Goal: Register for event/course

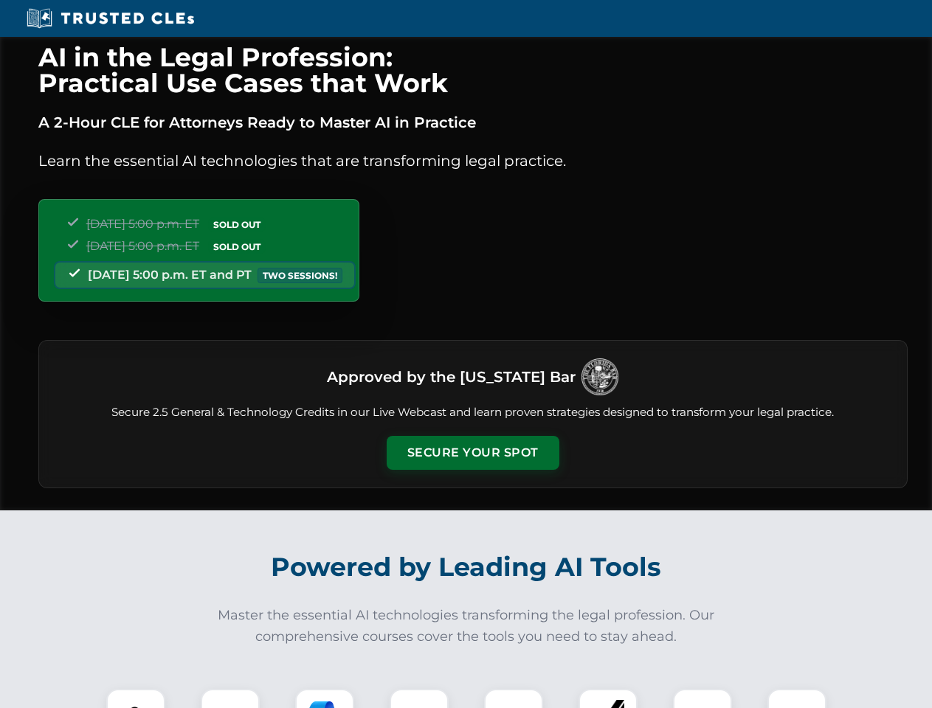
click at [472, 453] on button "Secure Your Spot" at bounding box center [473, 453] width 173 height 34
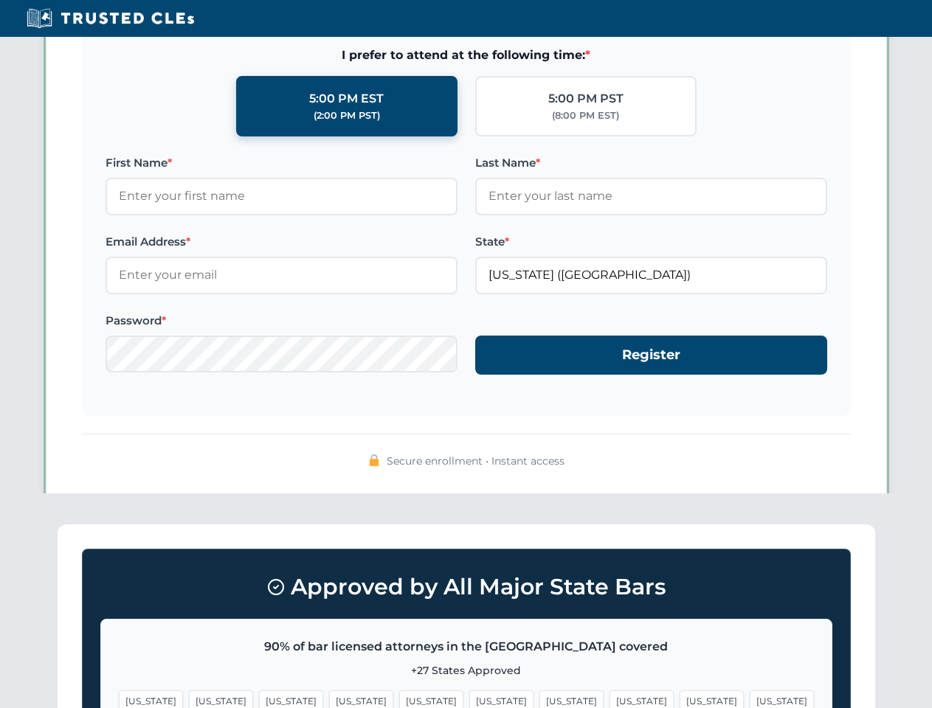
click at [539, 699] on span "[US_STATE]" at bounding box center [571, 700] width 64 height 21
click at [679, 699] on span "[US_STATE]" at bounding box center [711, 700] width 64 height 21
